Goal: Transaction & Acquisition: Purchase product/service

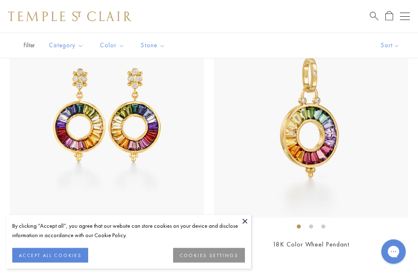
scroll to position [111, 0]
click at [220, 263] on button "COOKIES SETTINGS" at bounding box center [209, 255] width 72 height 15
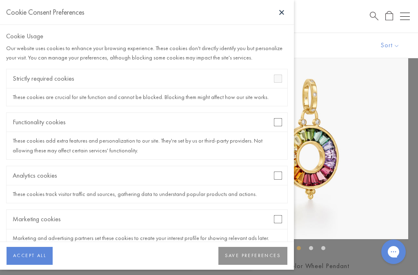
scroll to position [0, 0]
click at [255, 265] on button "SAVE PREFERENCES" at bounding box center [252, 256] width 69 height 18
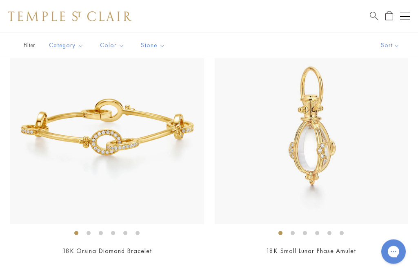
scroll to position [2936, 0]
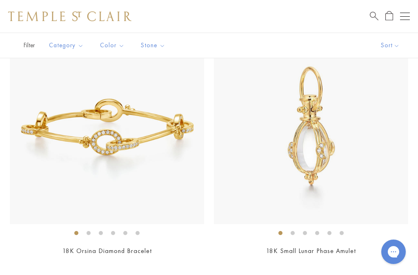
click at [153, 135] on img at bounding box center [107, 127] width 194 height 194
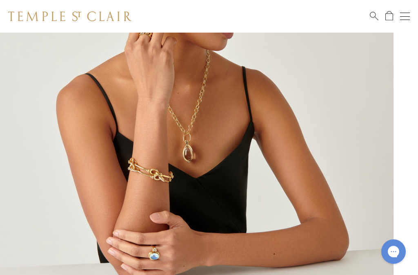
scroll to position [113, 0]
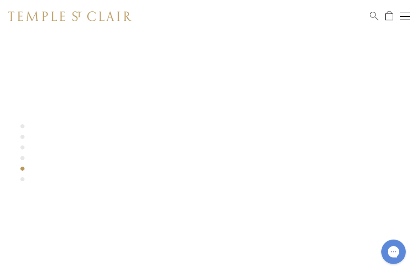
click at [19, 154] on div at bounding box center [184, 116] width 393 height 393
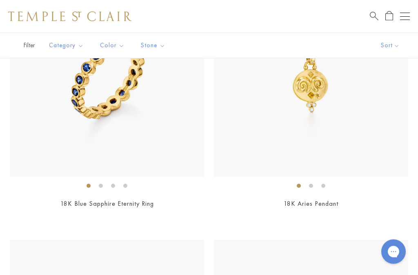
scroll to position [3755, 0]
click at [120, 115] on img at bounding box center [107, 80] width 194 height 194
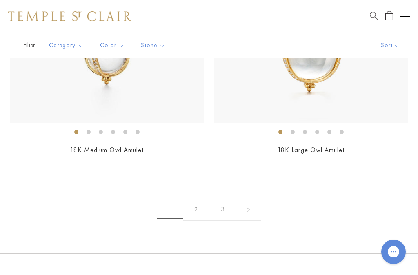
scroll to position [7933, 0]
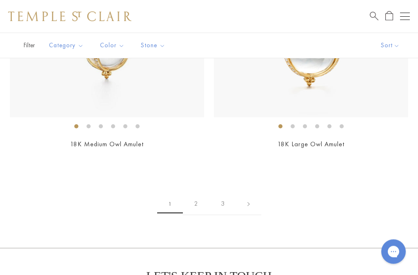
click at [193, 193] on link "2" at bounding box center [196, 204] width 27 height 22
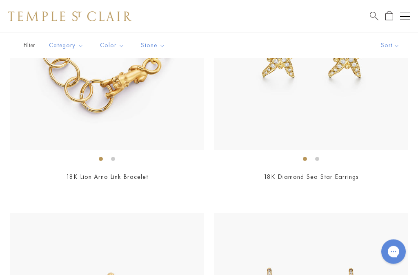
scroll to position [182, 0]
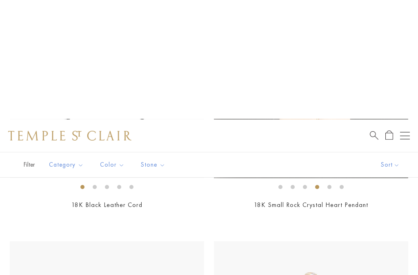
scroll to position [2669, 0]
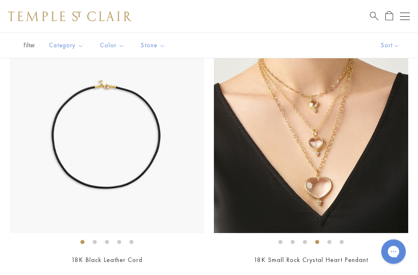
click at [160, 159] on img at bounding box center [107, 137] width 194 height 194
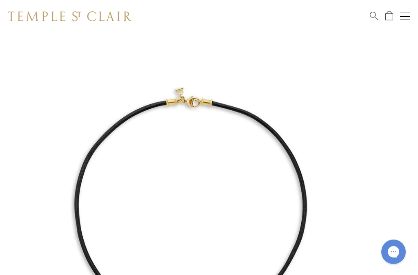
scroll to position [65, 0]
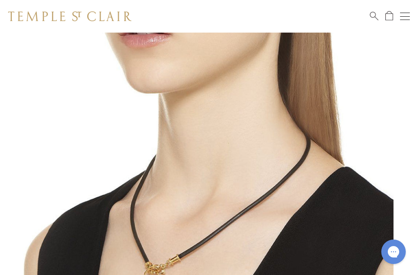
click at [42, 275] on img at bounding box center [196, 164] width 393 height 393
click at [31, 48] on img at bounding box center [196, 164] width 393 height 393
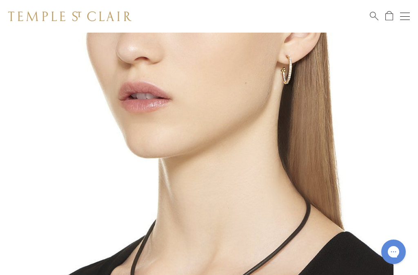
click at [406, 15] on button "Open navigation" at bounding box center [405, 16] width 10 height 10
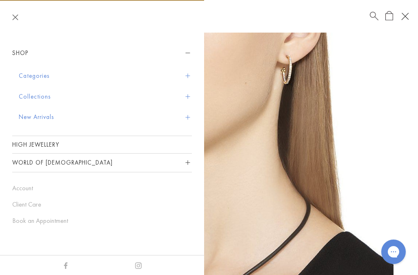
click at [76, 77] on button "Categories" at bounding box center [105, 76] width 173 height 21
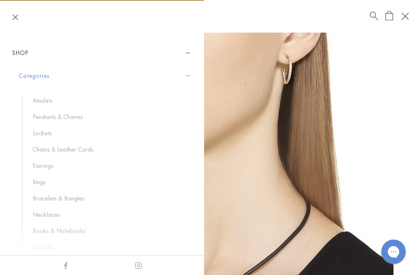
click at [56, 98] on link "Amulets" at bounding box center [108, 100] width 151 height 9
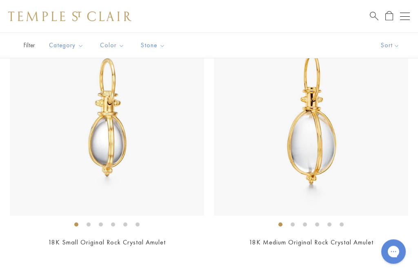
scroll to position [2774, 0]
click at [280, 182] on img at bounding box center [311, 119] width 194 height 194
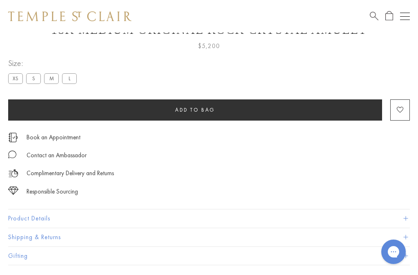
scroll to position [428, 0]
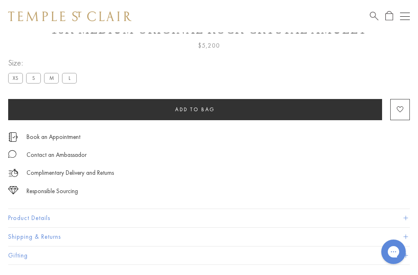
click at [35, 83] on label "S" at bounding box center [33, 78] width 15 height 10
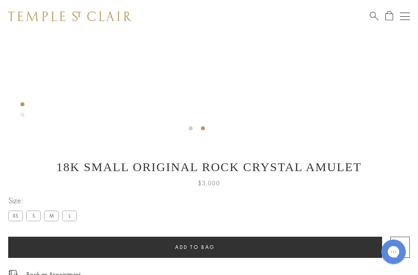
scroll to position [293, 0]
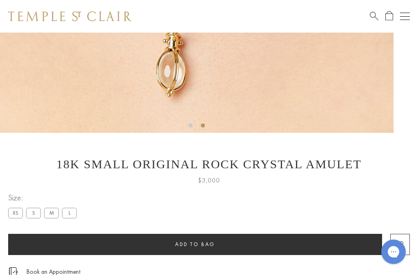
click at [55, 214] on label "M" at bounding box center [51, 213] width 15 height 10
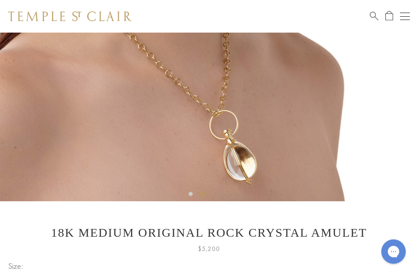
scroll to position [224, 0]
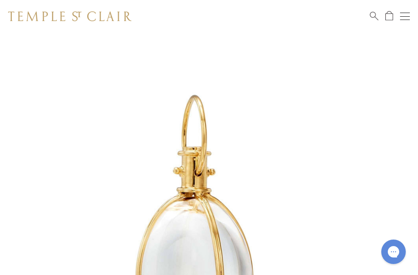
scroll to position [246, 0]
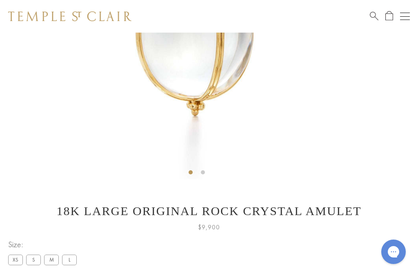
scroll to position [315, 0]
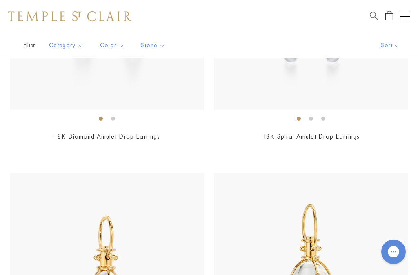
scroll to position [8536, 0]
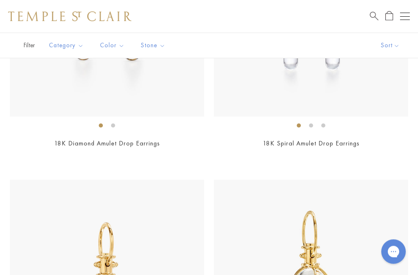
click at [413, 14] on div "Shop Shop Categories Amulets Pendants & Charms Lockets Chains & Leather Cords E…" at bounding box center [209, 16] width 418 height 33
click at [407, 15] on button "Open navigation" at bounding box center [405, 16] width 10 height 10
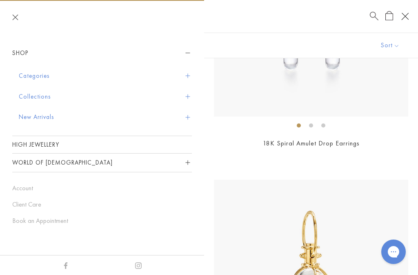
click at [41, 79] on button "Categories" at bounding box center [105, 76] width 173 height 21
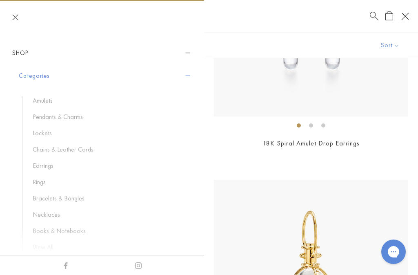
click at [42, 183] on link "Rings" at bounding box center [108, 182] width 151 height 9
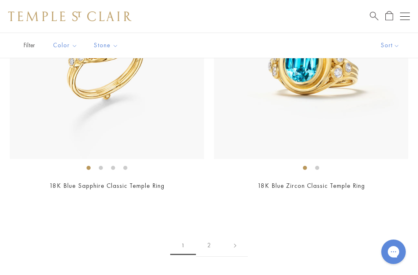
scroll to position [6090, 0]
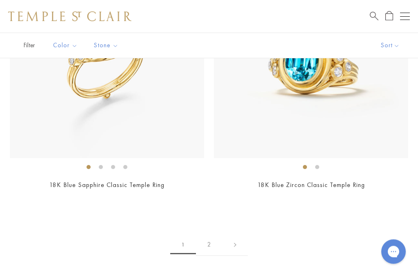
click at [238, 235] on link at bounding box center [234, 245] width 25 height 22
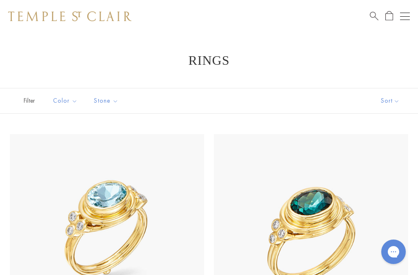
click at [409, 21] on button "Open navigation" at bounding box center [405, 16] width 10 height 10
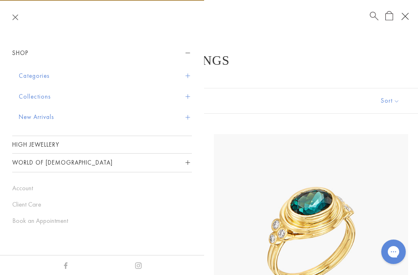
click at [32, 100] on button "Collections" at bounding box center [105, 96] width 173 height 21
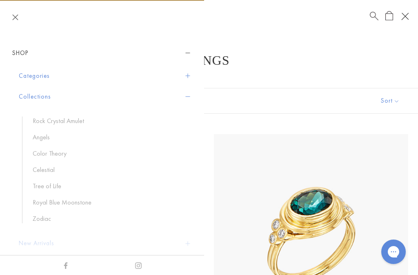
click at [81, 120] on link "Rock Crystal Amulet" at bounding box center [108, 121] width 151 height 9
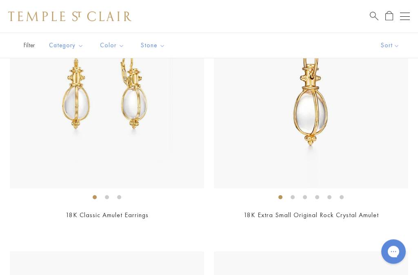
scroll to position [2544, 0]
click at [377, 139] on img at bounding box center [311, 91] width 194 height 194
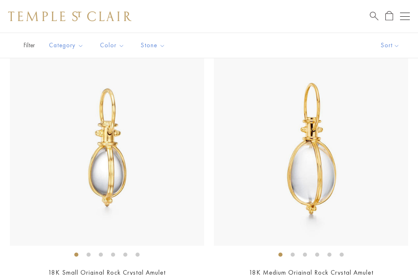
scroll to position [2755, 0]
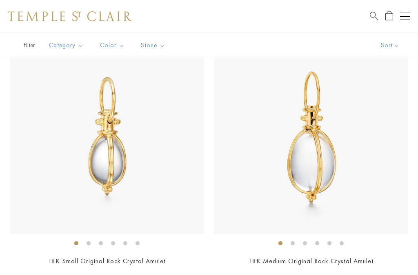
click at [373, 152] on img at bounding box center [311, 137] width 194 height 194
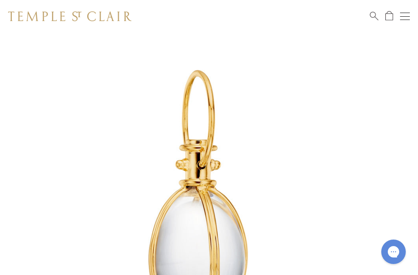
scroll to position [110, 0]
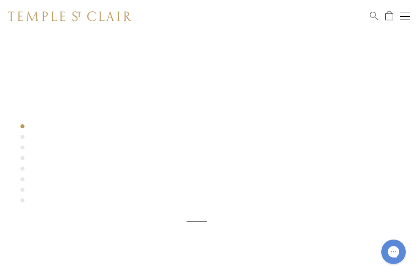
scroll to position [8, 0]
